Goal: Task Accomplishment & Management: Use online tool/utility

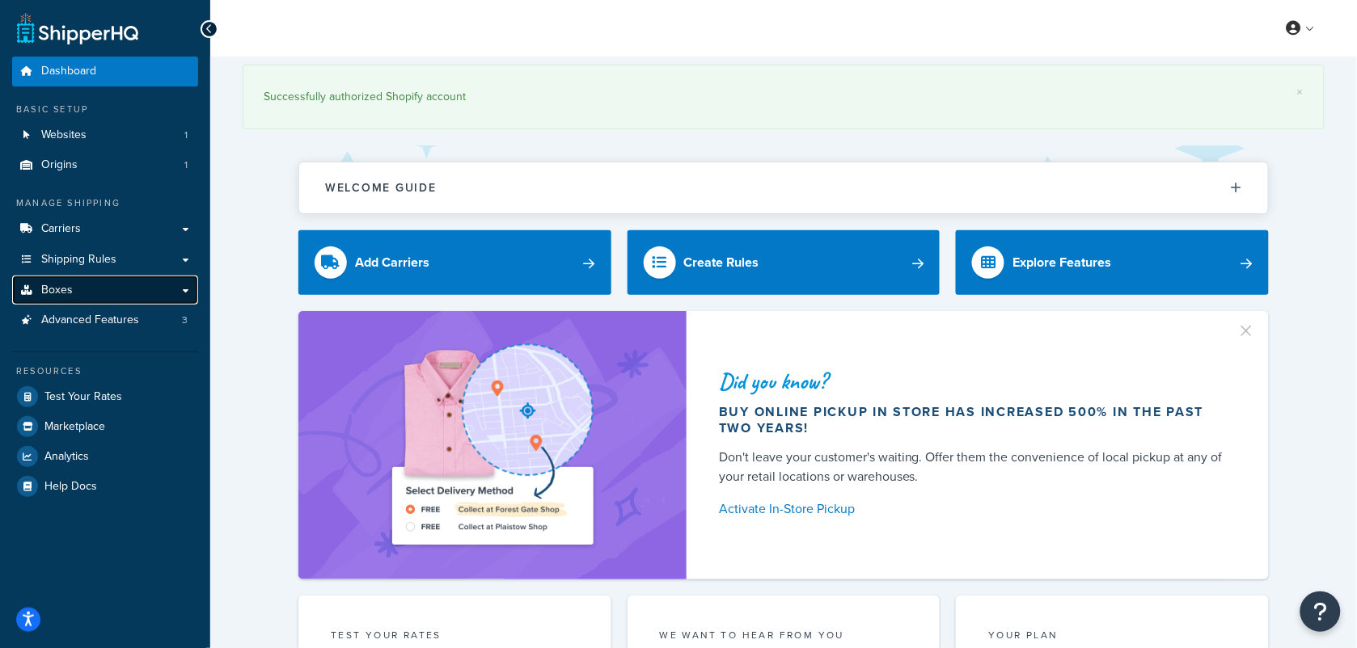
click at [91, 289] on link "Boxes" at bounding box center [105, 291] width 186 height 30
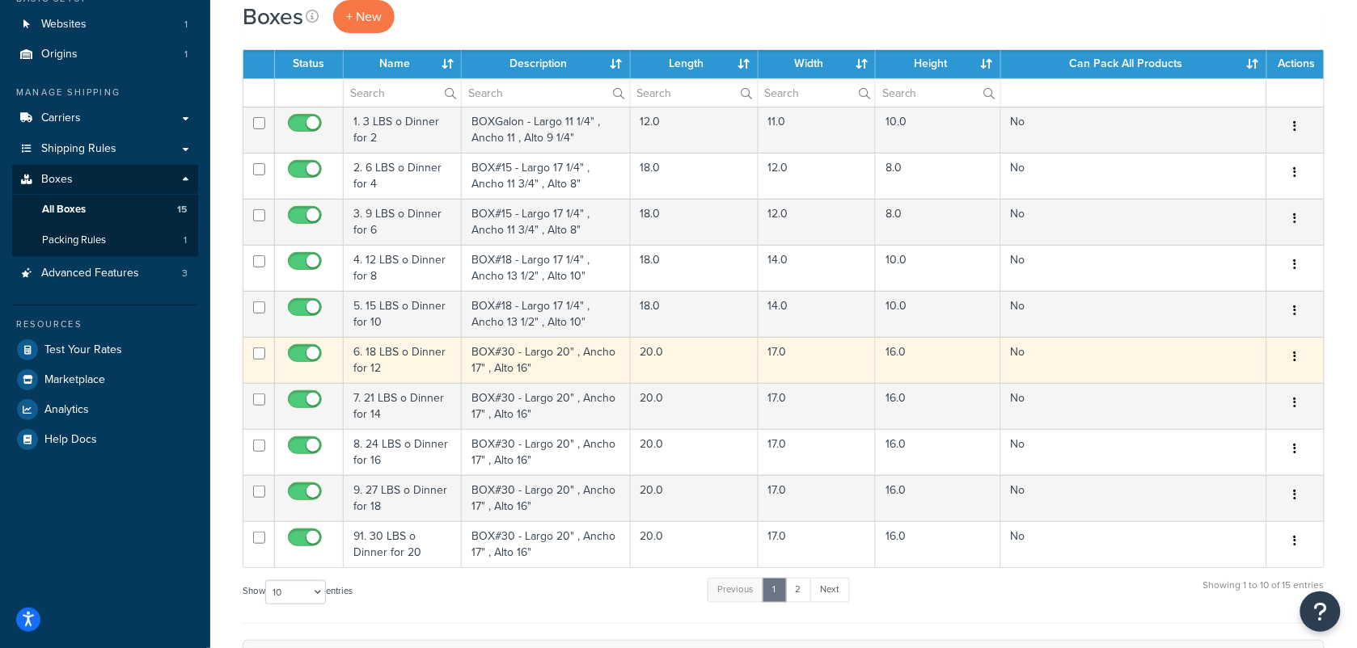
scroll to position [101, 0]
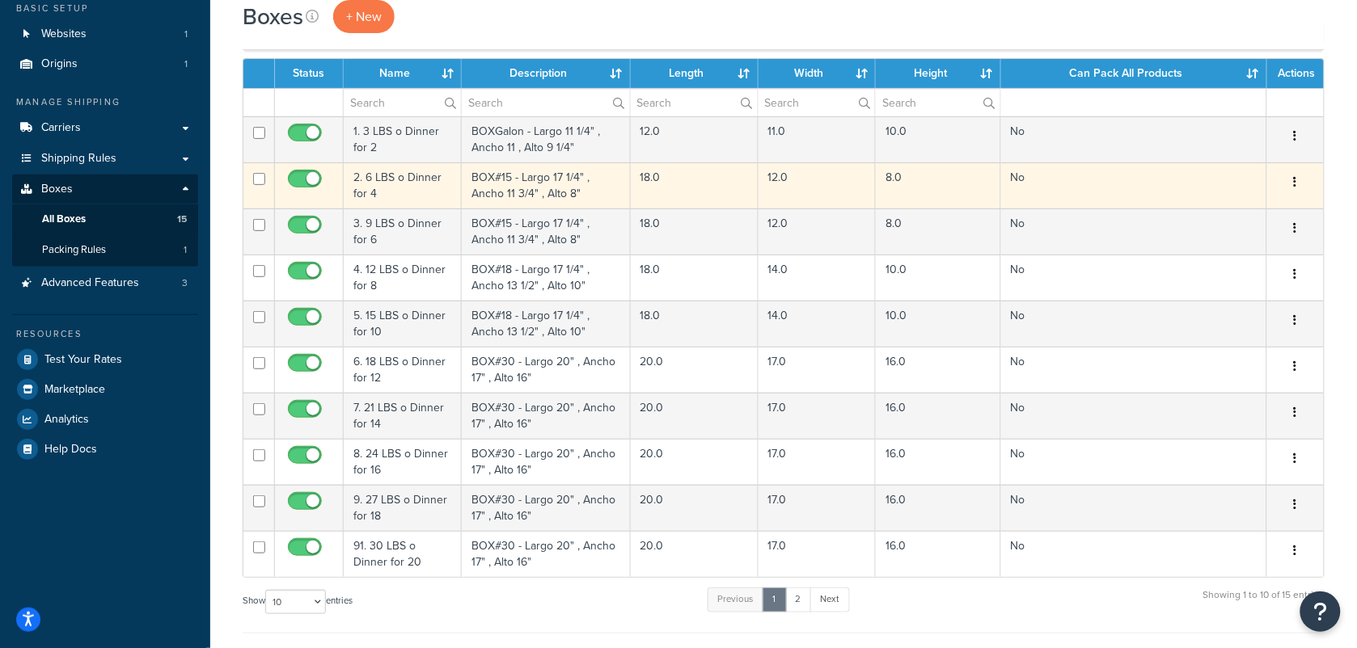
click at [425, 188] on td "2. 6 LBS o Dinner for 4" at bounding box center [403, 186] width 118 height 46
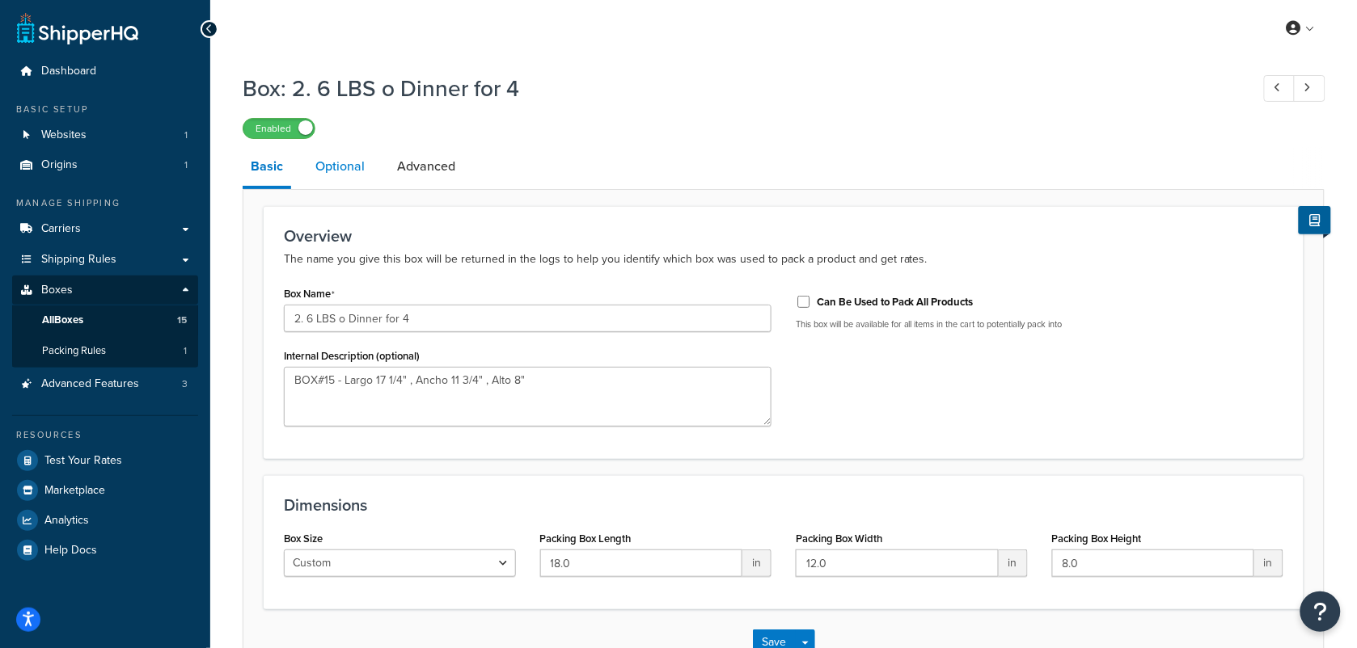
click at [336, 164] on link "Optional" at bounding box center [339, 166] width 65 height 39
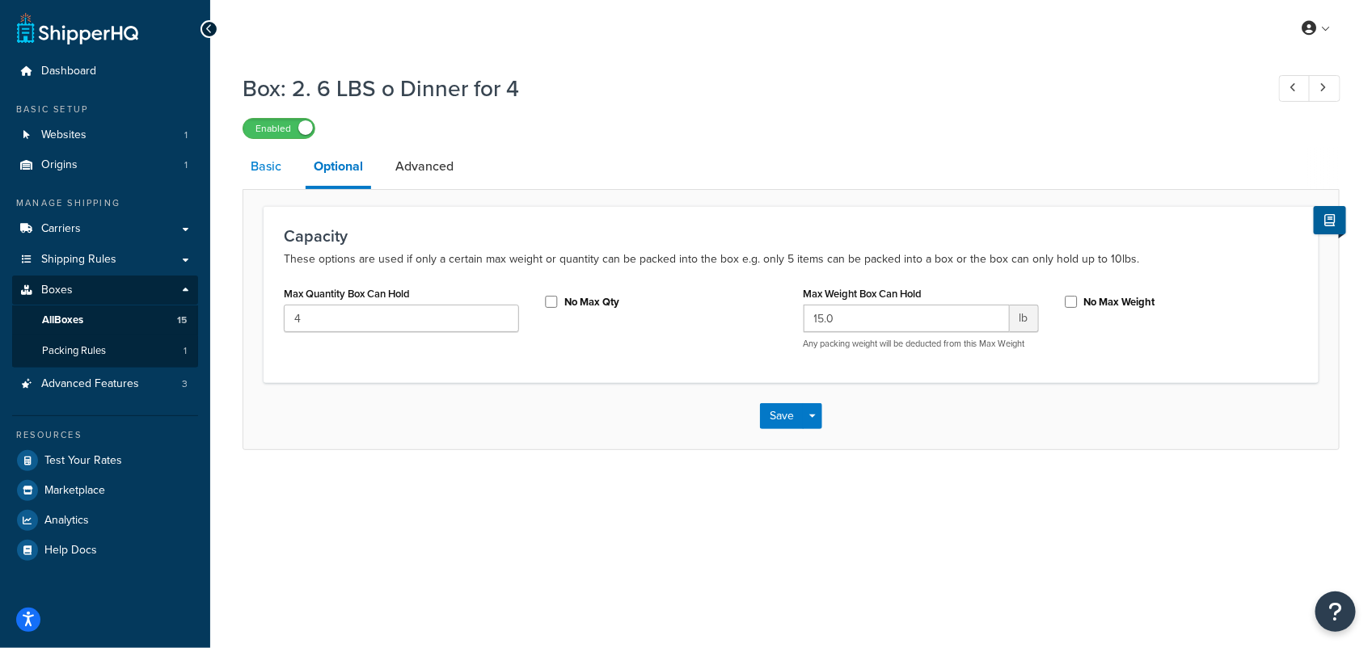
click at [264, 167] on link "Basic" at bounding box center [266, 166] width 47 height 39
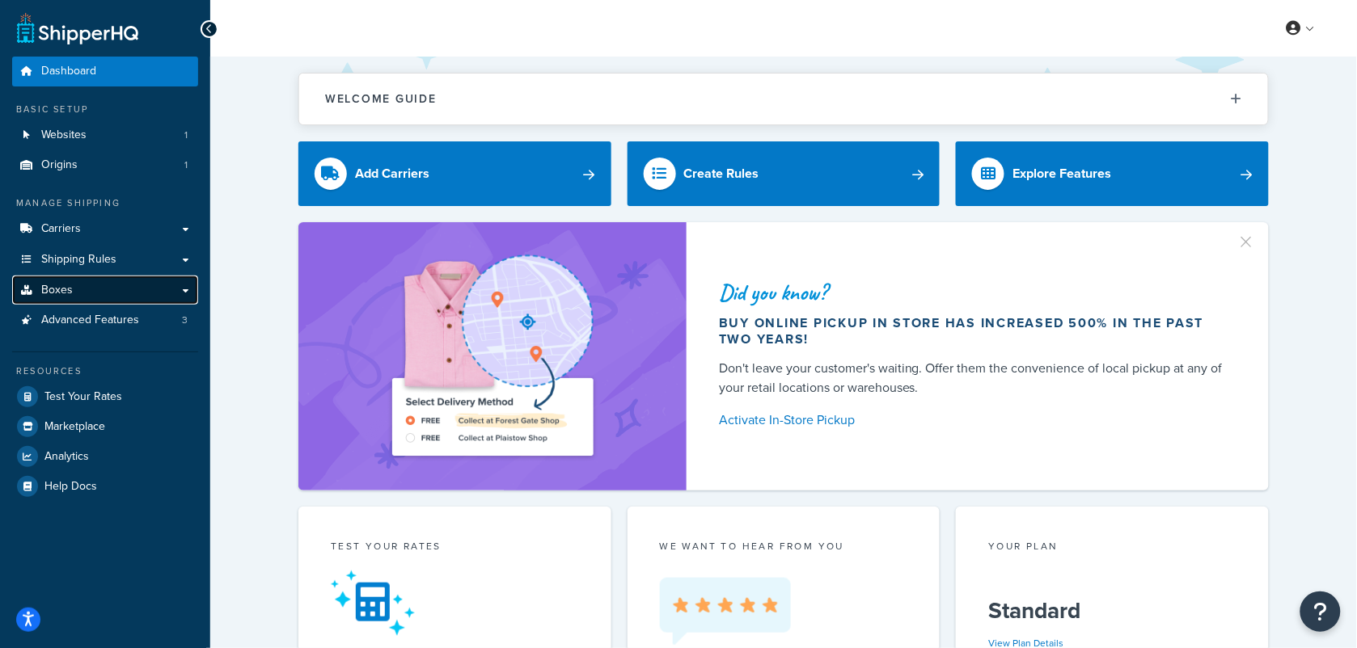
click at [62, 289] on span "Boxes" at bounding box center [57, 291] width 32 height 14
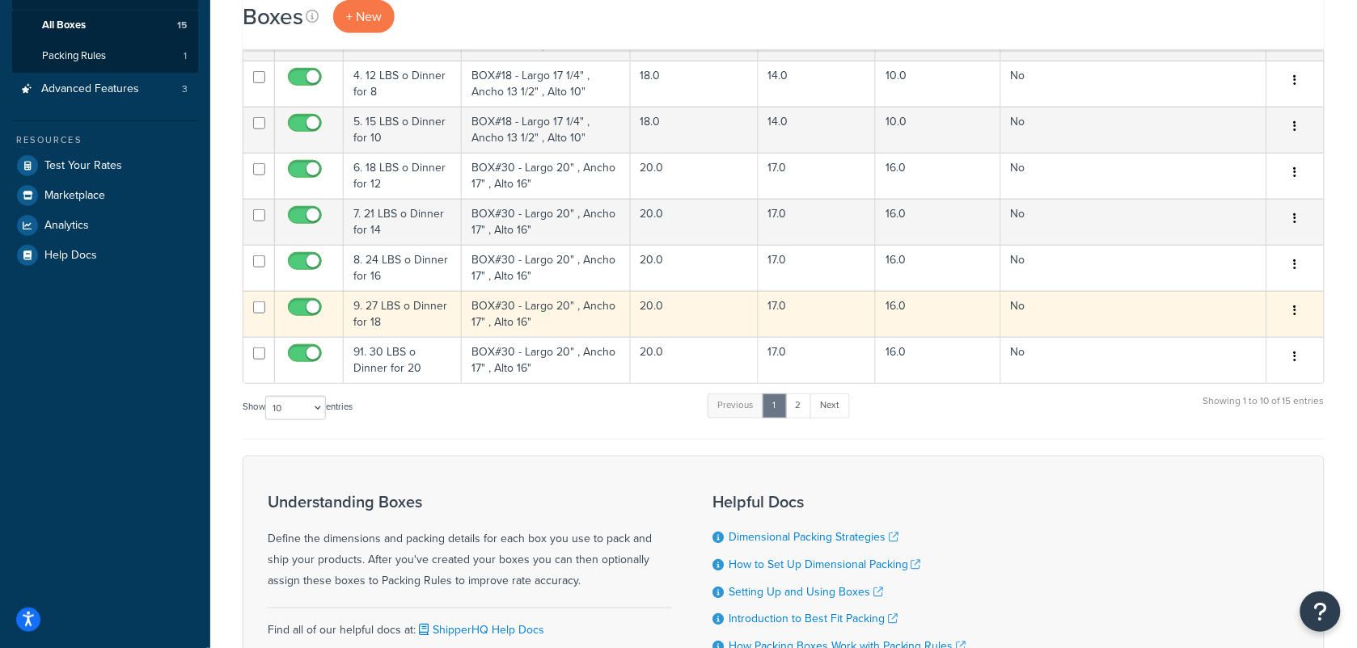
scroll to position [303, 0]
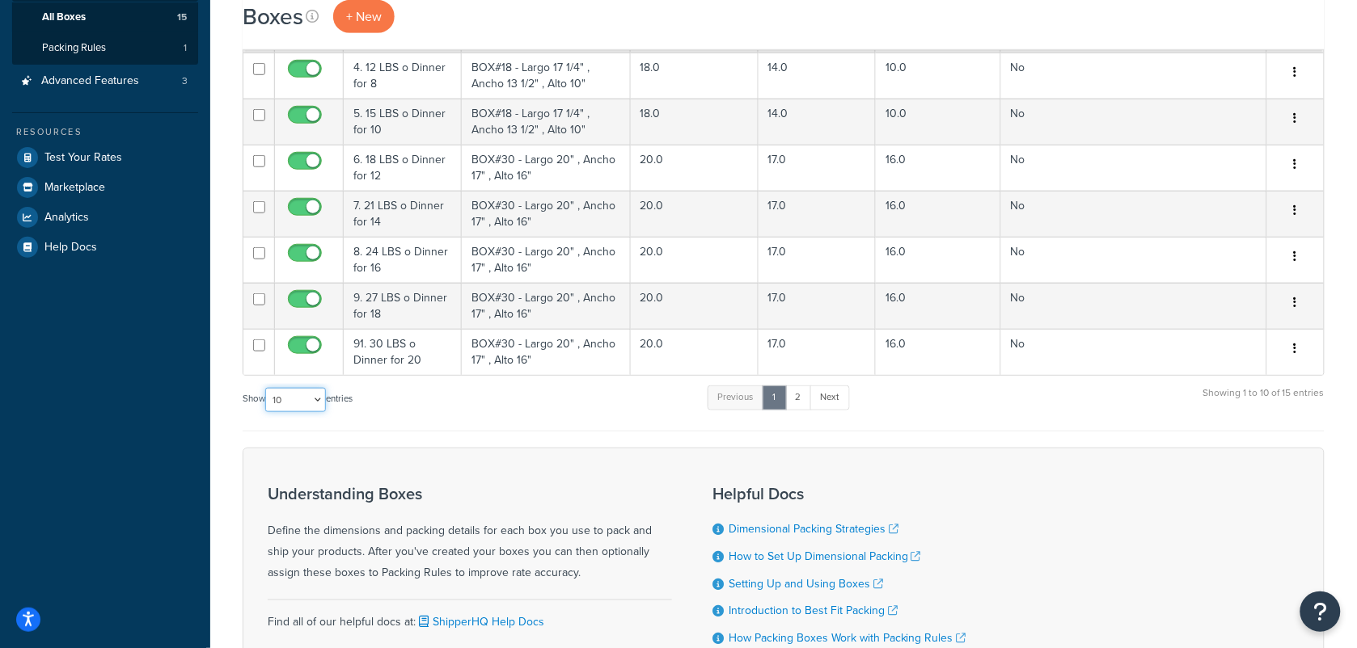
click at [318, 402] on select "10 15 25 50 100 1000" at bounding box center [295, 400] width 61 height 24
select select "50"
click at [267, 391] on select "10 15 25 50 100 1000" at bounding box center [295, 400] width 61 height 24
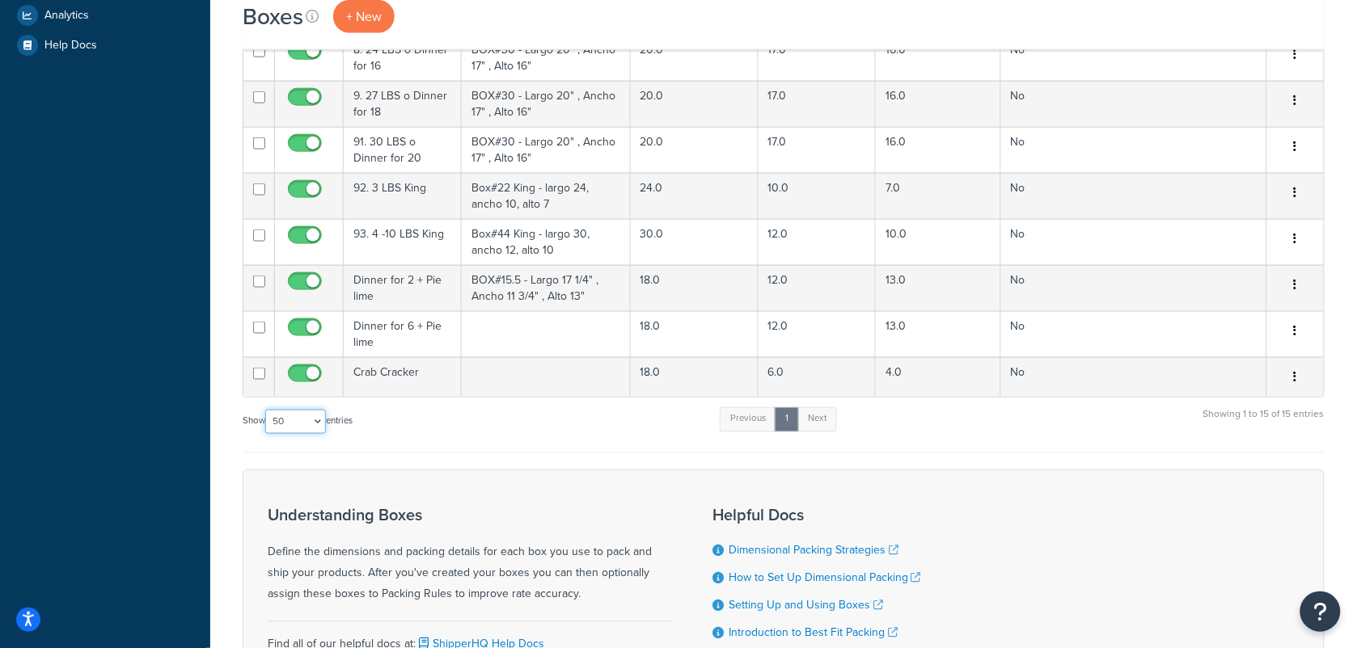
scroll to position [404, 0]
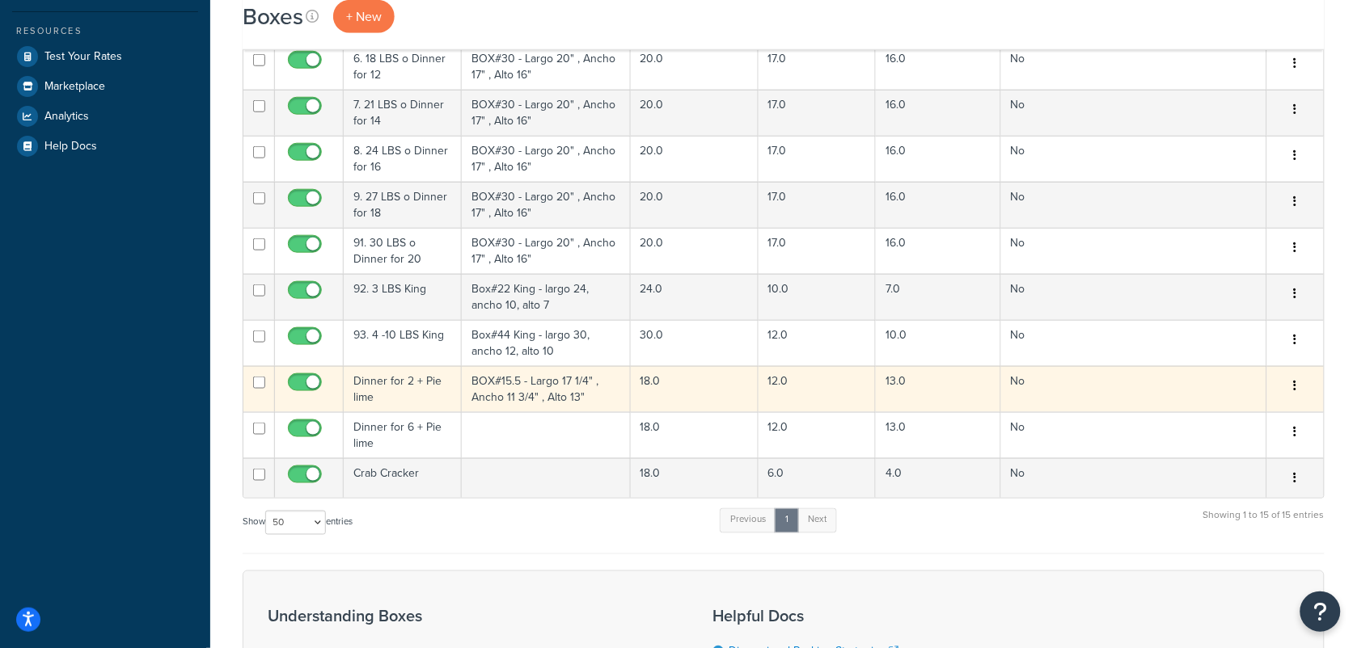
click at [527, 390] on td "BOX#15.5 - Largo 17 1/4" , Ancho 11 3/4" , Alto 13"" at bounding box center [546, 389] width 168 height 46
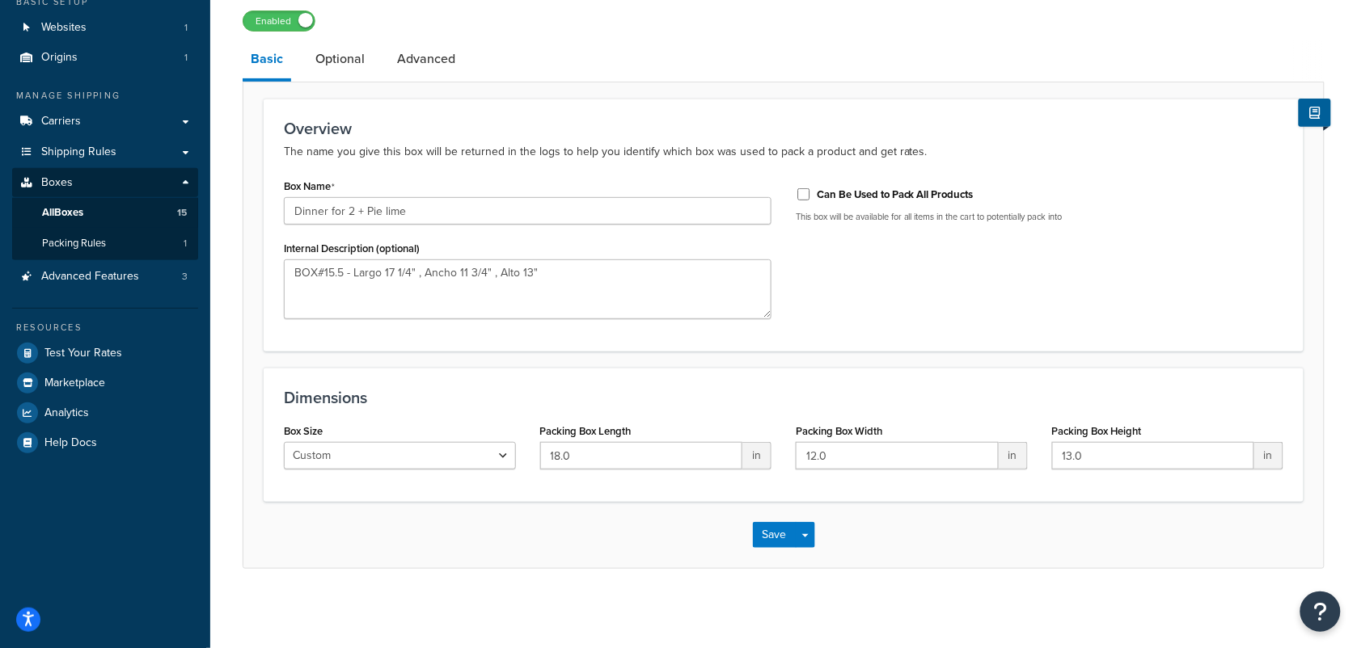
scroll to position [112, 0]
click at [314, 59] on link "Optional" at bounding box center [339, 57] width 65 height 39
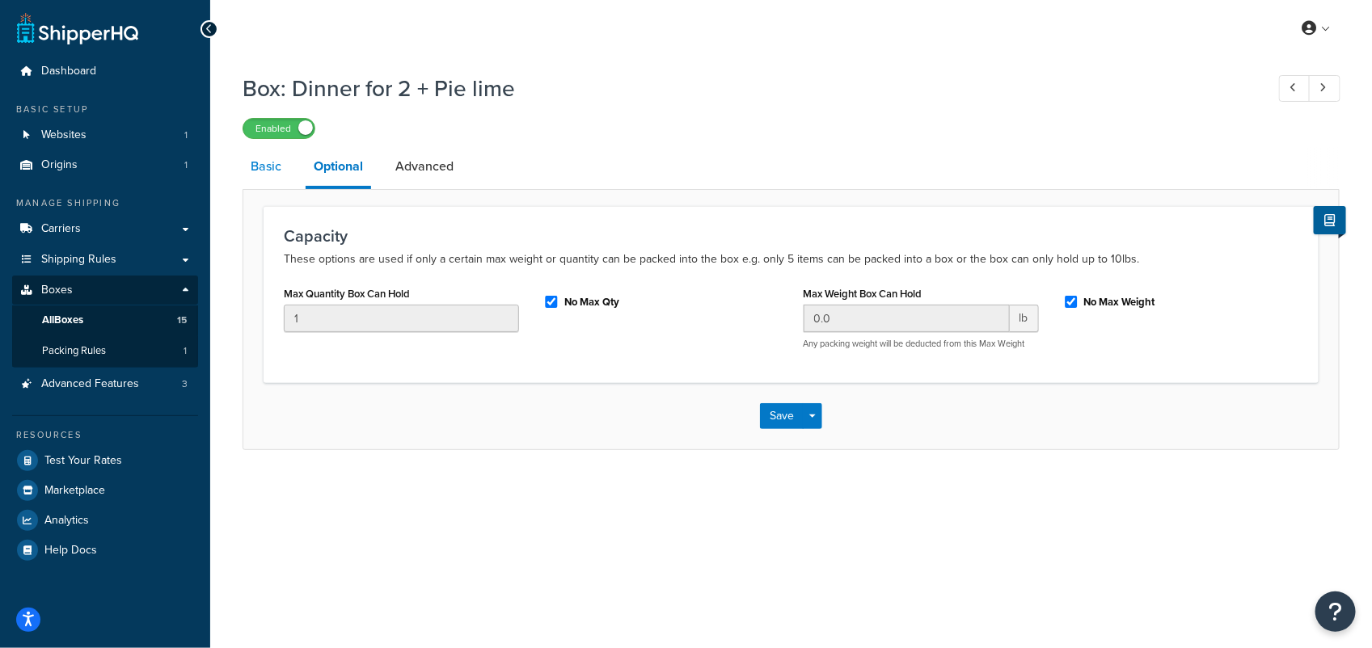
click at [271, 172] on link "Basic" at bounding box center [266, 166] width 47 height 39
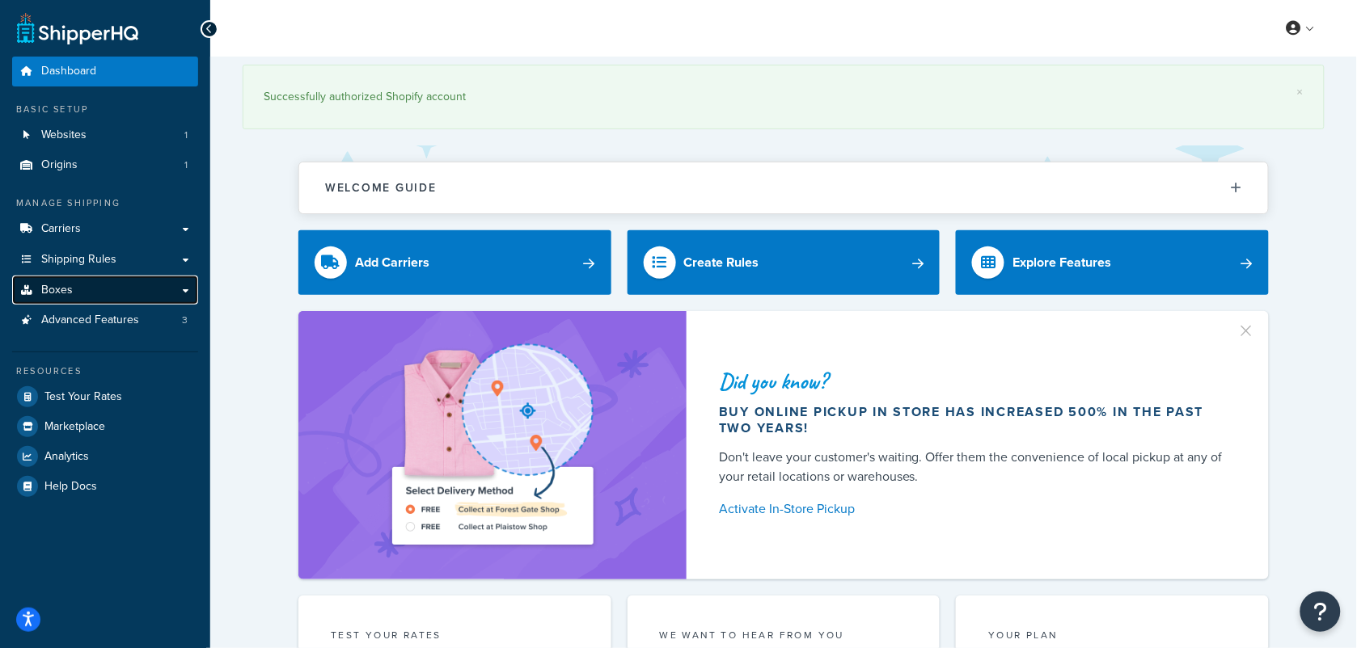
click at [55, 287] on span "Boxes" at bounding box center [57, 291] width 32 height 14
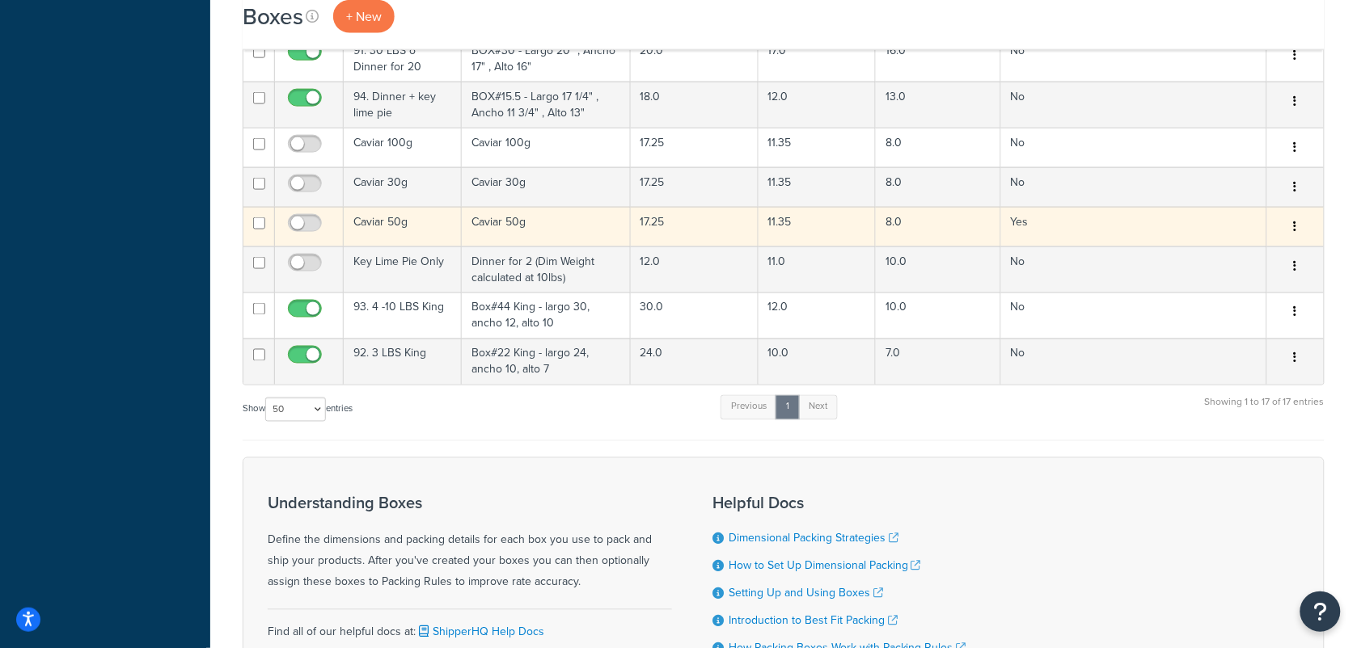
scroll to position [606, 0]
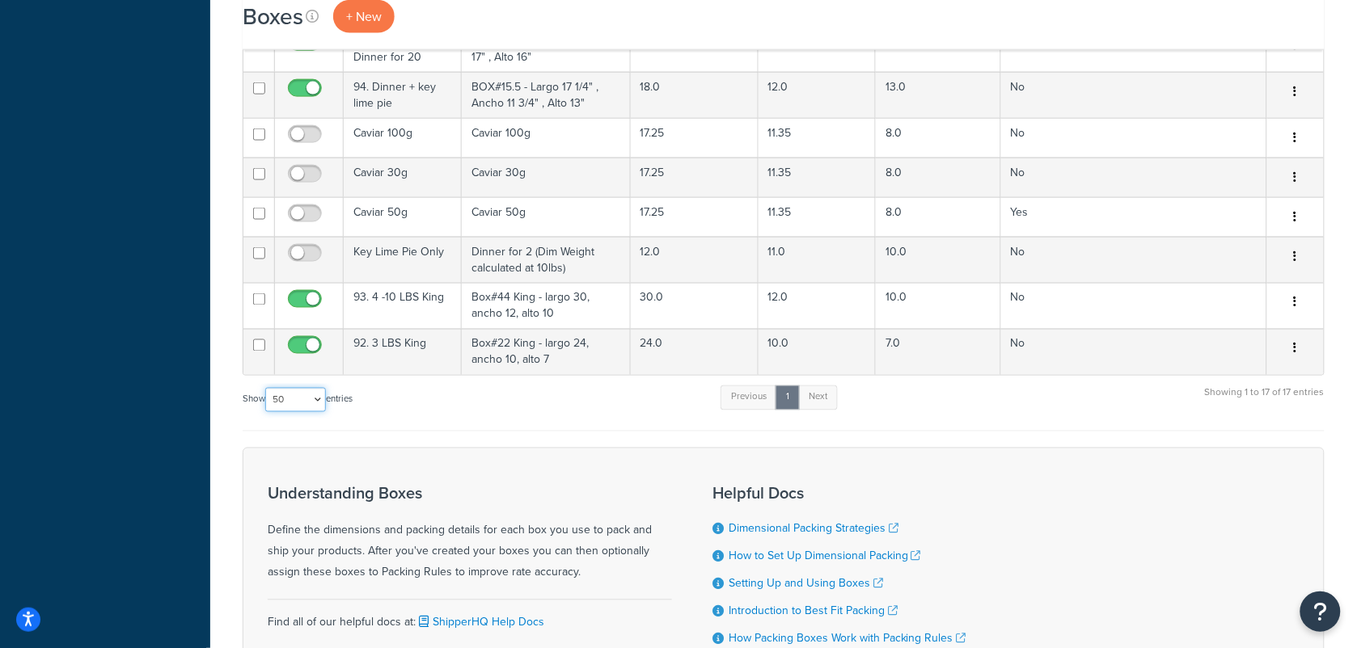
click at [318, 403] on select "10 15 25 50 100 1000" at bounding box center [295, 400] width 61 height 24
select select "100"
click at [267, 393] on select "10 15 25 50 100 1000" at bounding box center [295, 400] width 61 height 24
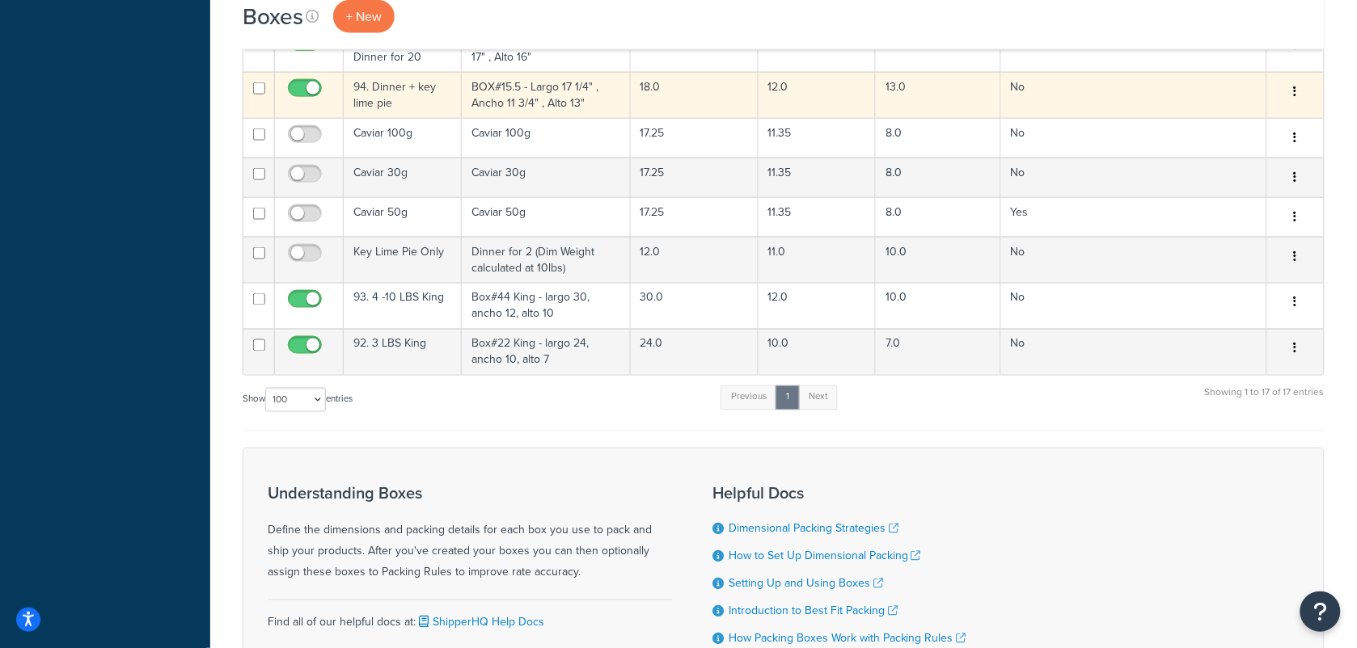
click at [415, 102] on td "94. Dinner + key lime pie" at bounding box center [403, 95] width 118 height 46
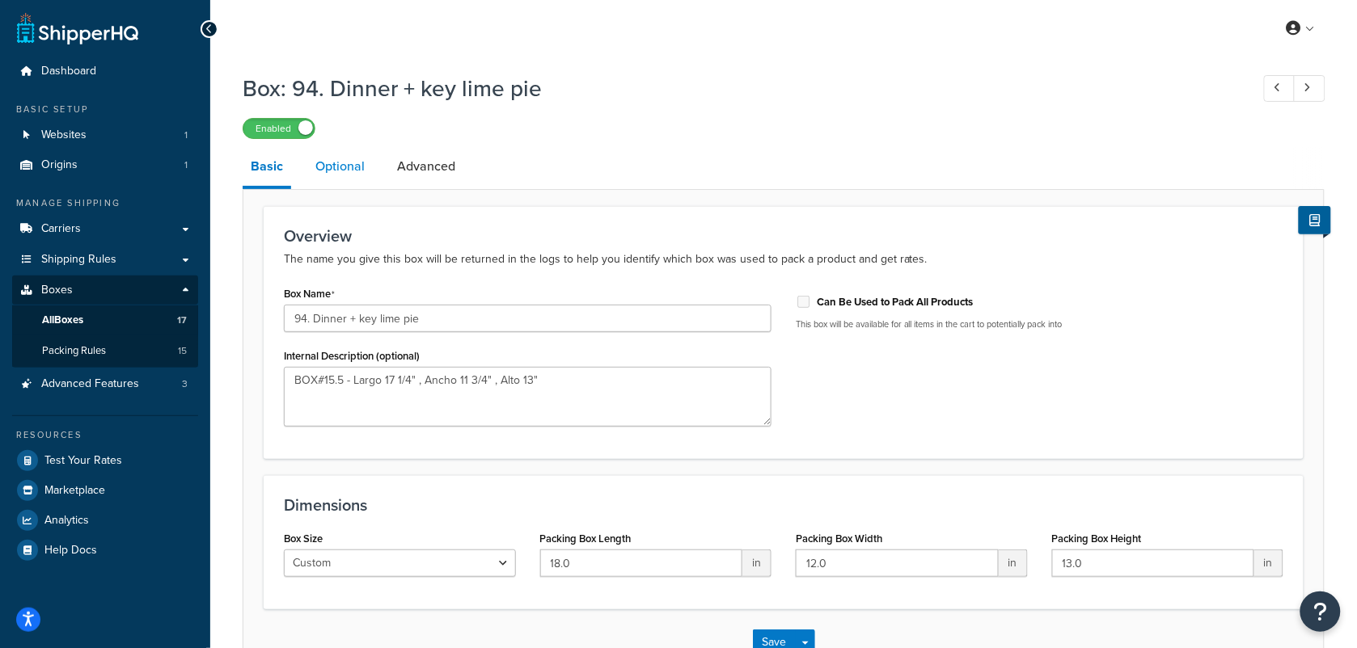
click at [346, 158] on link "Optional" at bounding box center [339, 166] width 65 height 39
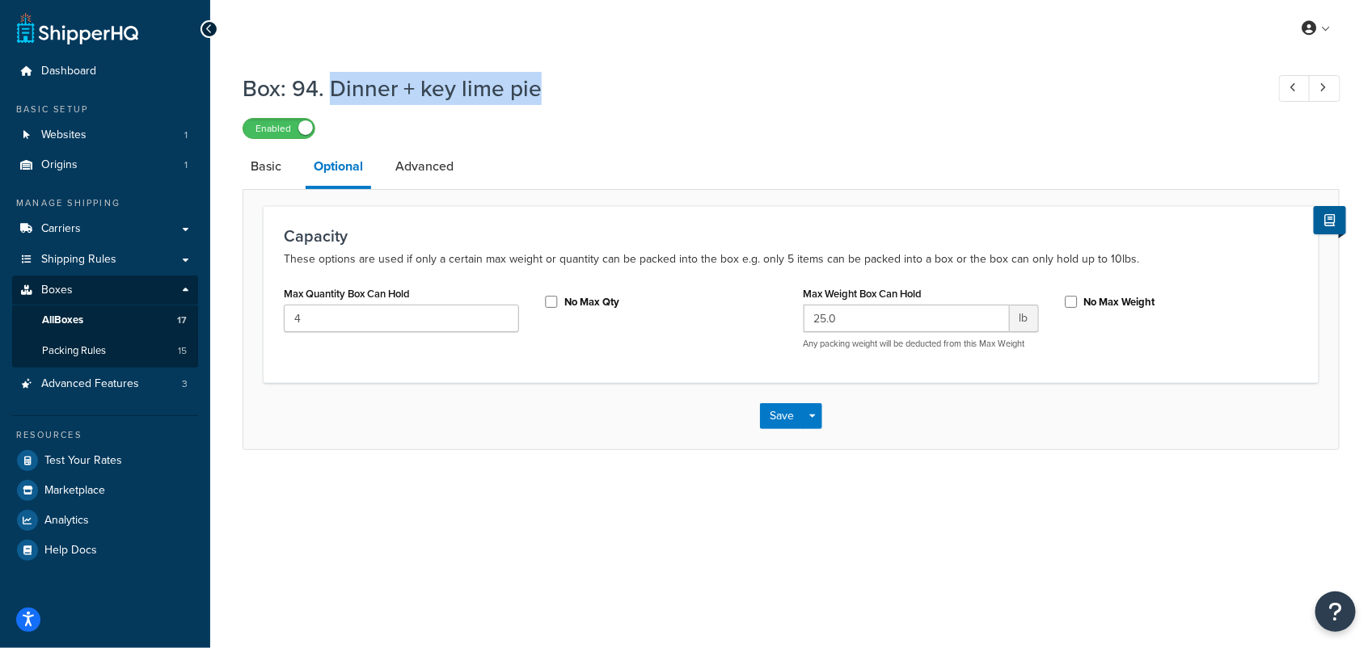
drag, startPoint x: 328, startPoint y: 87, endPoint x: 566, endPoint y: 99, distance: 238.0
click at [566, 99] on h1 "Box: 94. Dinner + key lime pie" at bounding box center [746, 89] width 1007 height 32
click at [1292, 83] on icon at bounding box center [1293, 87] width 6 height 11
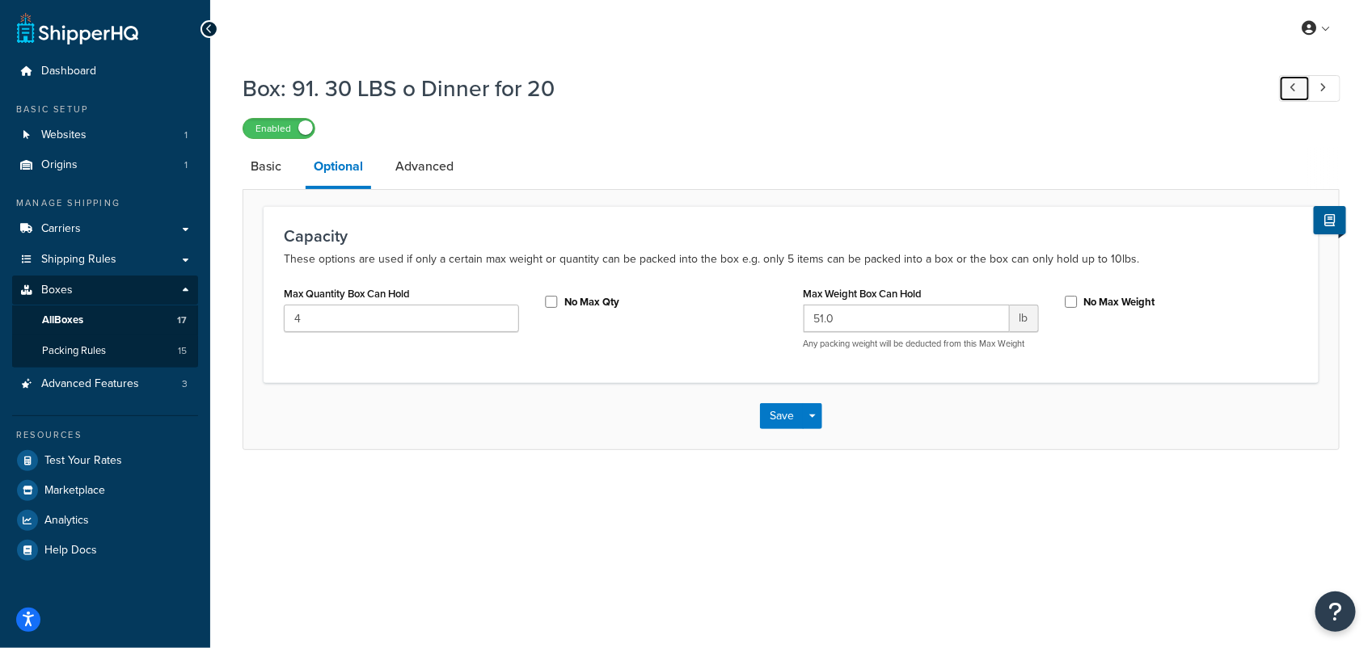
click at [1290, 83] on icon at bounding box center [1293, 87] width 6 height 11
click at [1288, 82] on link at bounding box center [1295, 88] width 32 height 27
click at [1288, 82] on div "Dashboard Basic Setup Websites 1 Origins 1 Manage Shipping Carriers Carriers Al…" at bounding box center [686, 324] width 1372 height 648
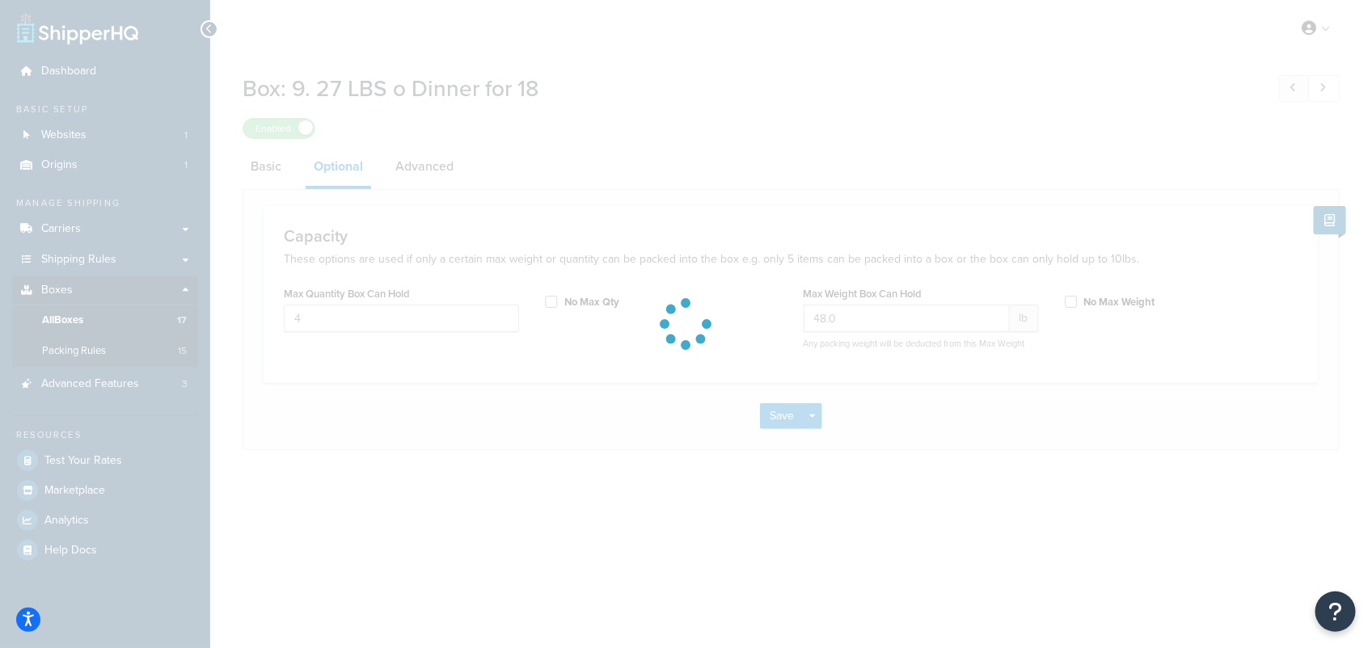
click at [1288, 82] on div at bounding box center [686, 324] width 1372 height 648
type input "44.0"
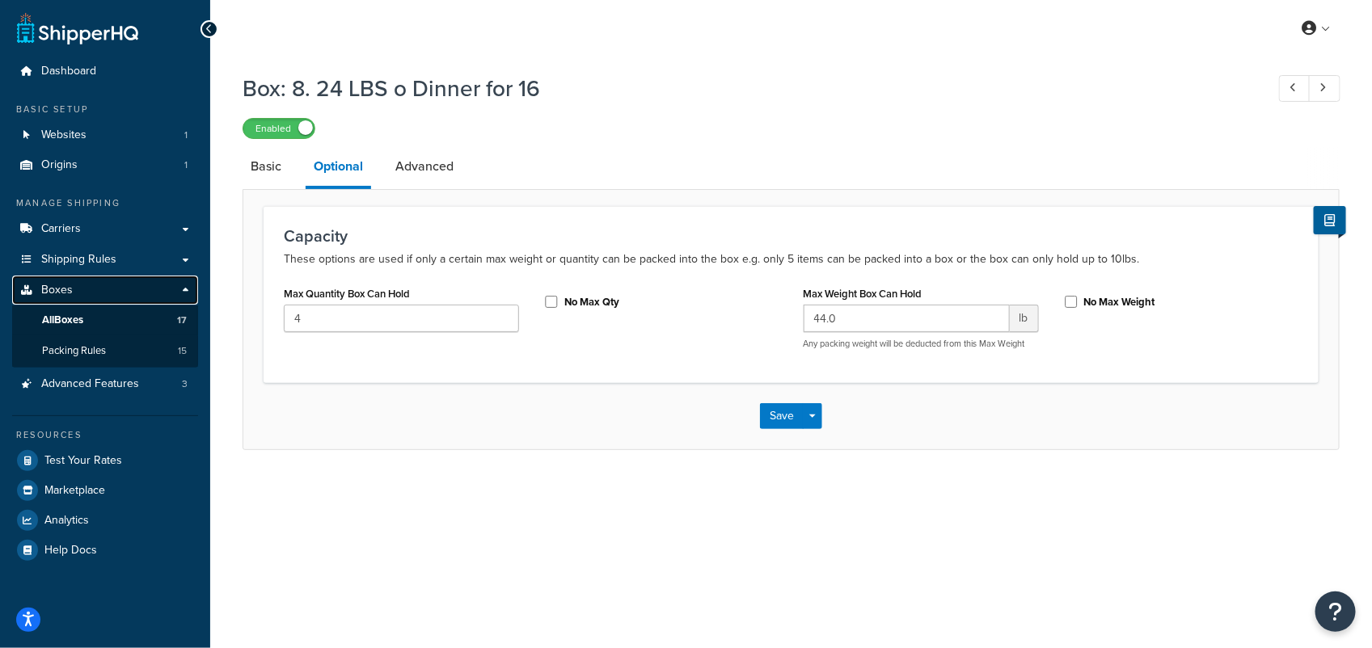
click at [62, 285] on span "Boxes" at bounding box center [57, 291] width 32 height 14
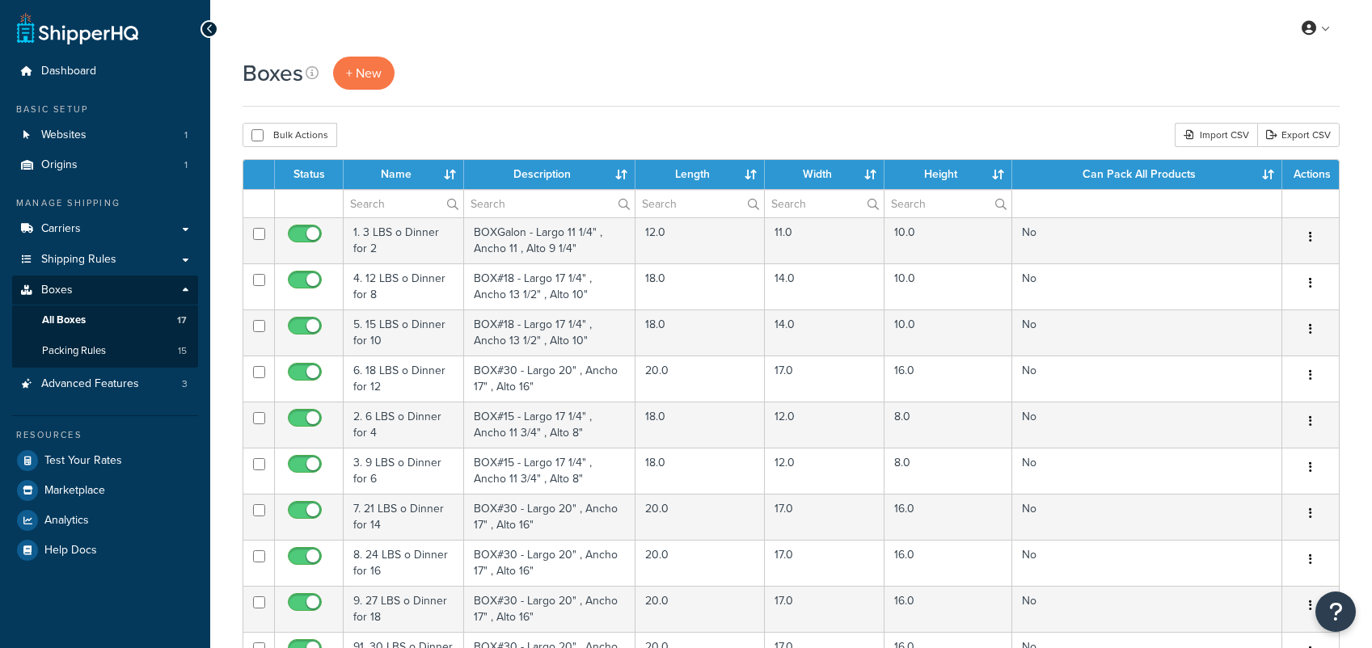
select select "100"
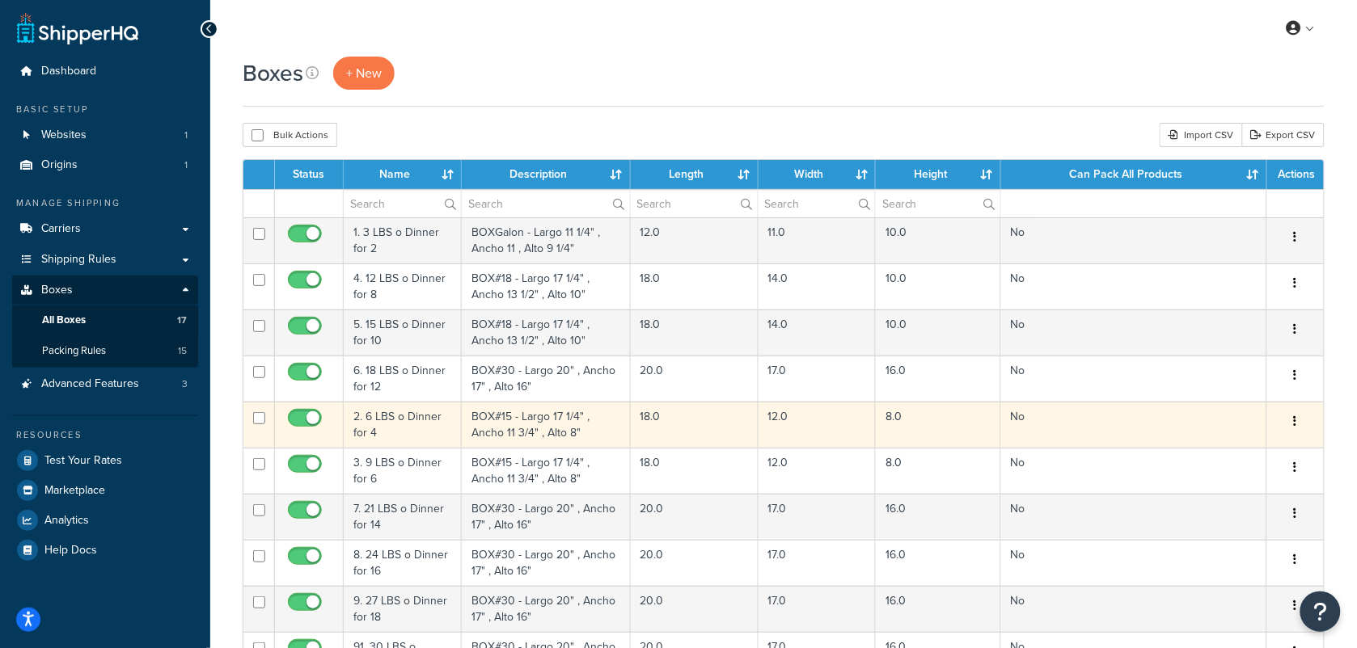
click at [409, 429] on td "2. 6 LBS o Dinner for 4" at bounding box center [403, 425] width 118 height 46
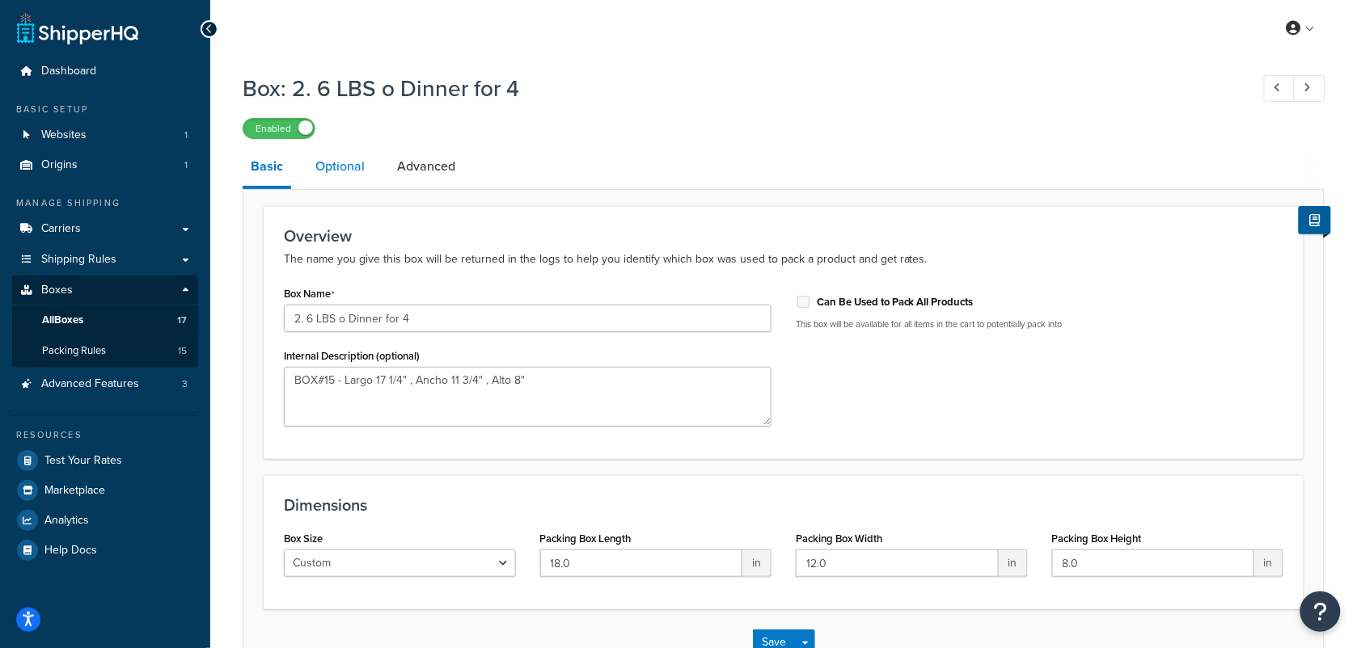
click at [353, 175] on link "Optional" at bounding box center [339, 166] width 65 height 39
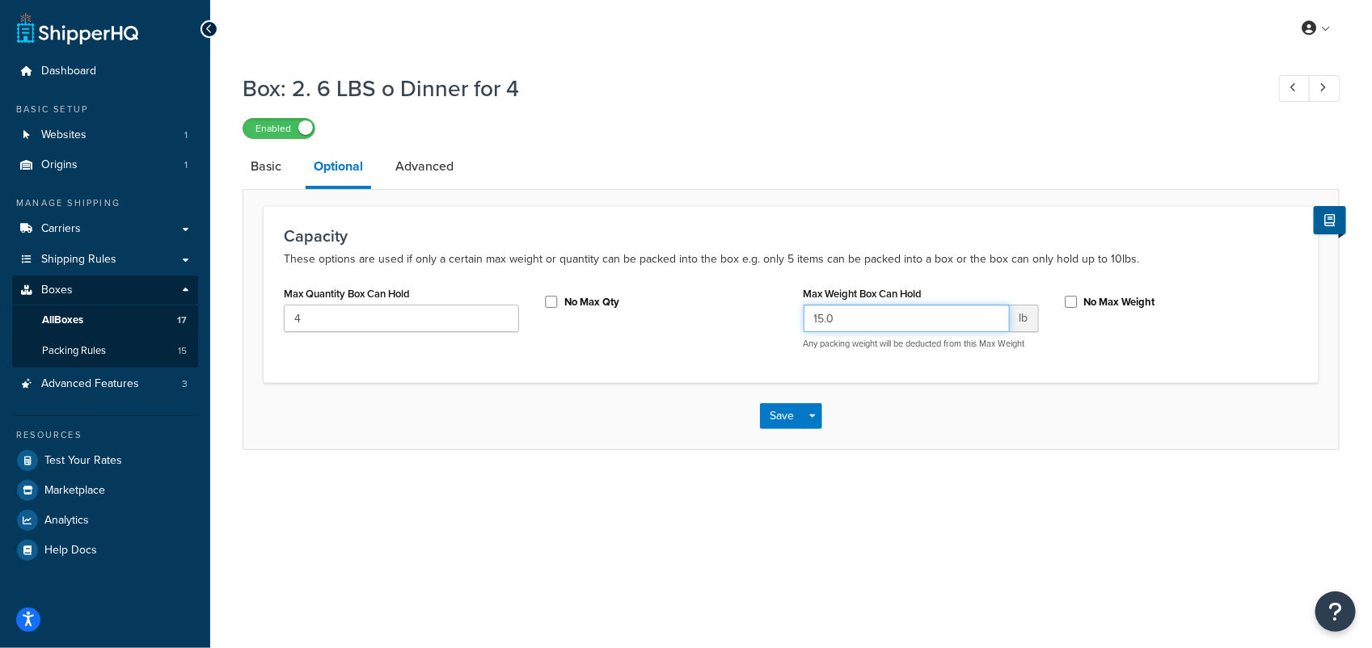
drag, startPoint x: 838, startPoint y: 320, endPoint x: 799, endPoint y: 321, distance: 38.8
click at [799, 321] on div "Max Weight Box Can Hold 15.0 lb Any packing weight will be deducted from this M…" at bounding box center [922, 322] width 260 height 80
click at [624, 486] on div "Box: 2. 6 LBS o Dinner for 4 Enabled Basic Optional Advanced Capacity These opt…" at bounding box center [791, 278] width 1162 height 426
click at [252, 171] on link "Basic" at bounding box center [266, 166] width 47 height 39
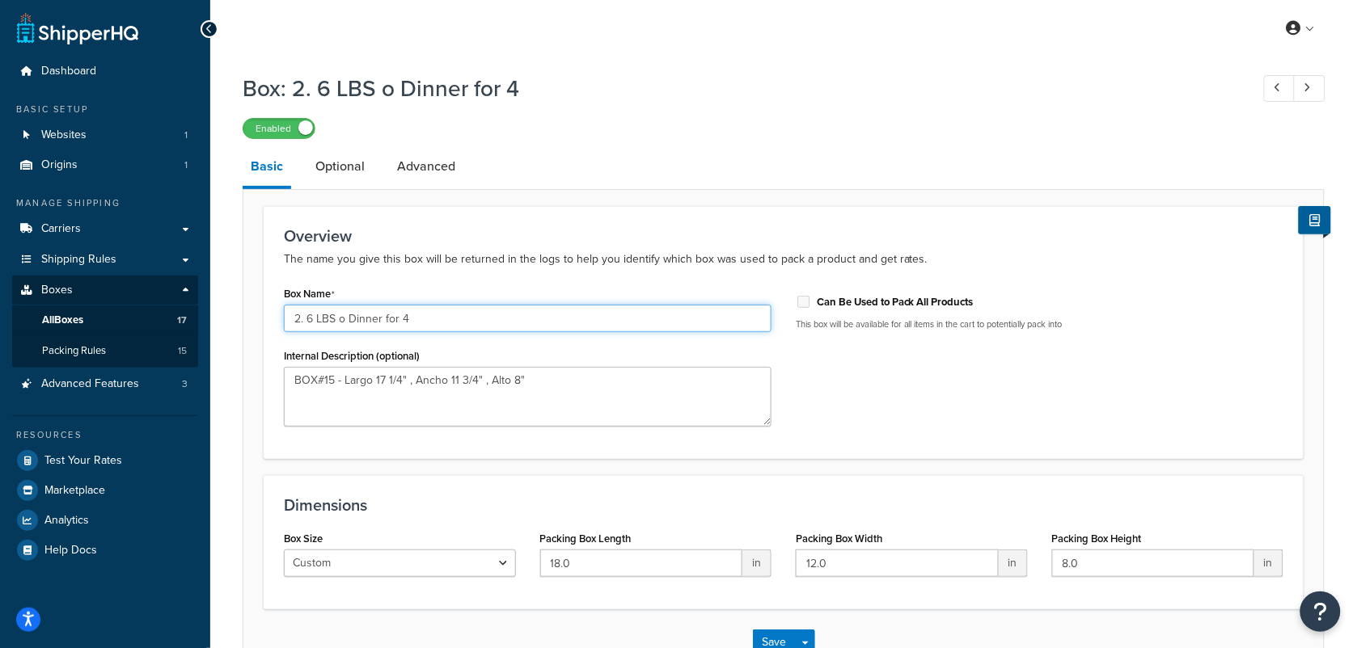
drag, startPoint x: 301, startPoint y: 318, endPoint x: 474, endPoint y: 322, distance: 173.1
click at [474, 322] on input "2. 6 LBS o Dinner for 4" at bounding box center [528, 318] width 488 height 27
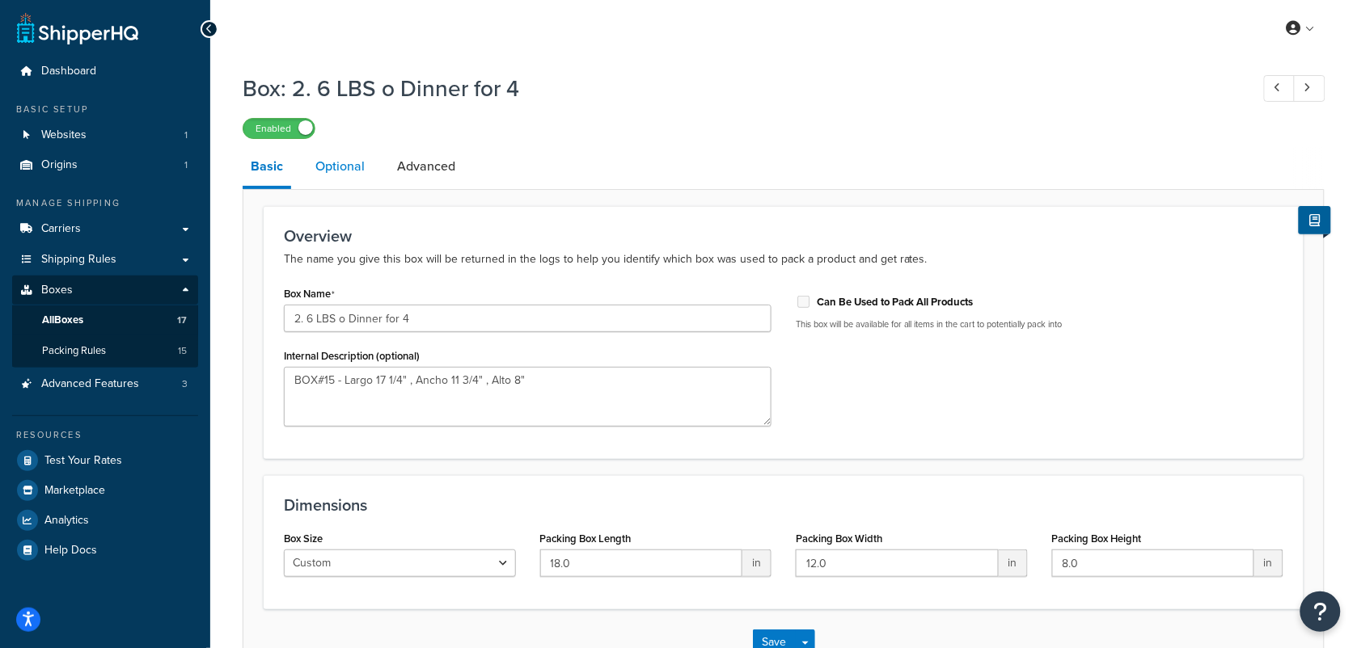
click at [338, 166] on link "Optional" at bounding box center [339, 166] width 65 height 39
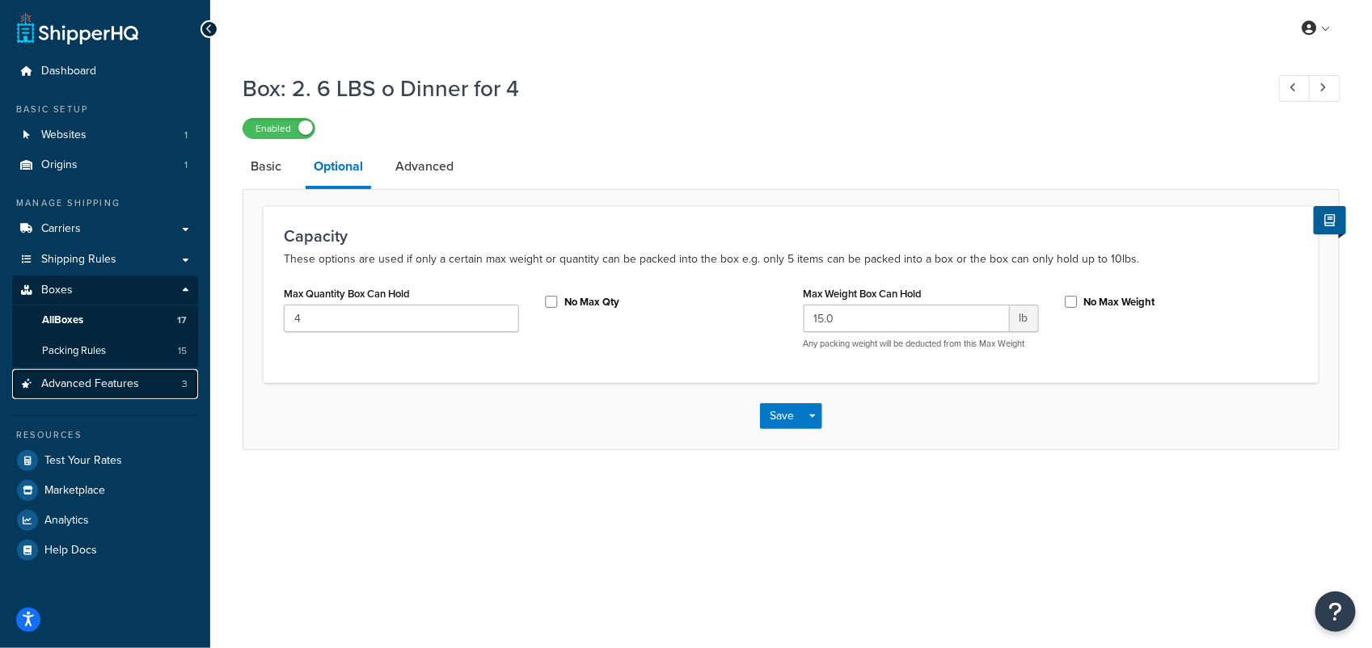
click at [83, 378] on span "Advanced Features" at bounding box center [90, 385] width 98 height 14
